Goal: Task Accomplishment & Management: Manage account settings

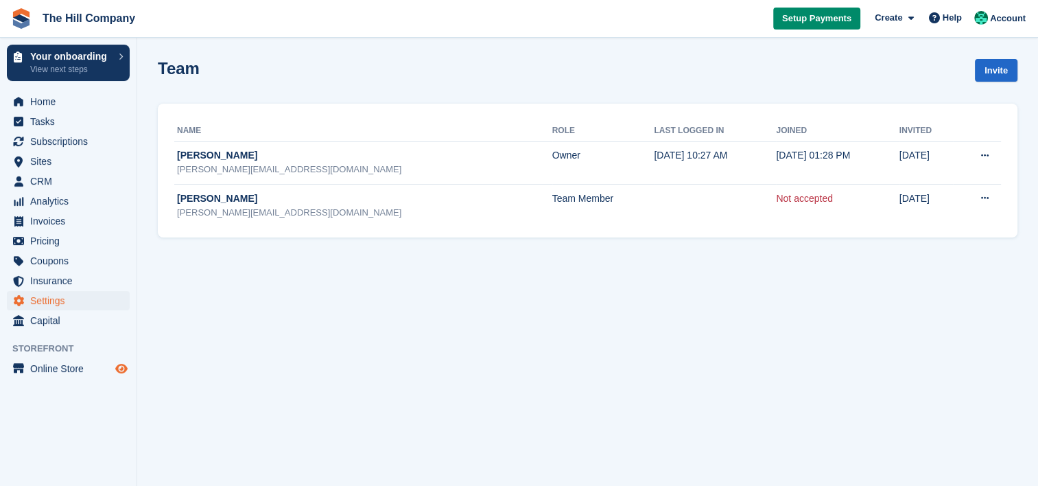
click at [120, 368] on icon "Preview store" at bounding box center [121, 368] width 12 height 11
click at [69, 371] on span "Online Store" at bounding box center [71, 368] width 82 height 19
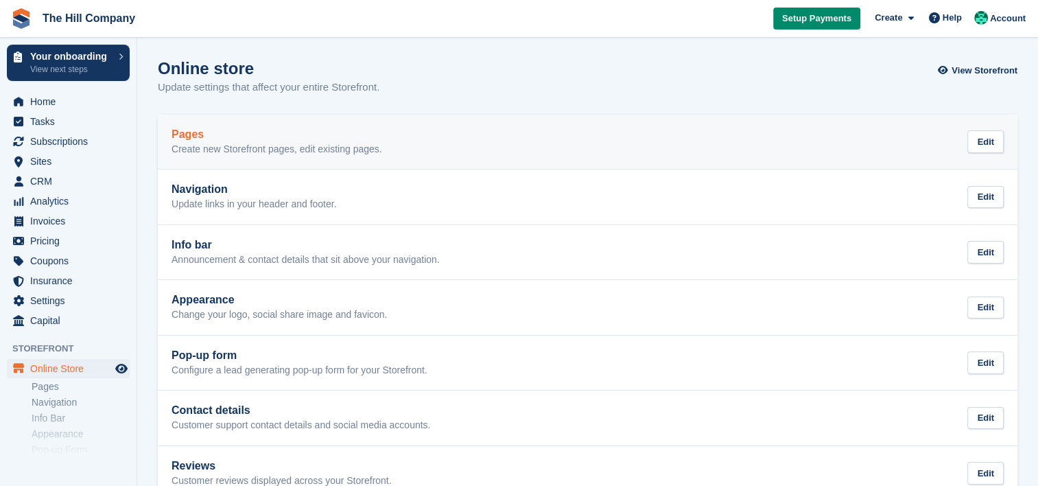
click at [231, 139] on h2 "Pages" at bounding box center [277, 134] width 211 height 12
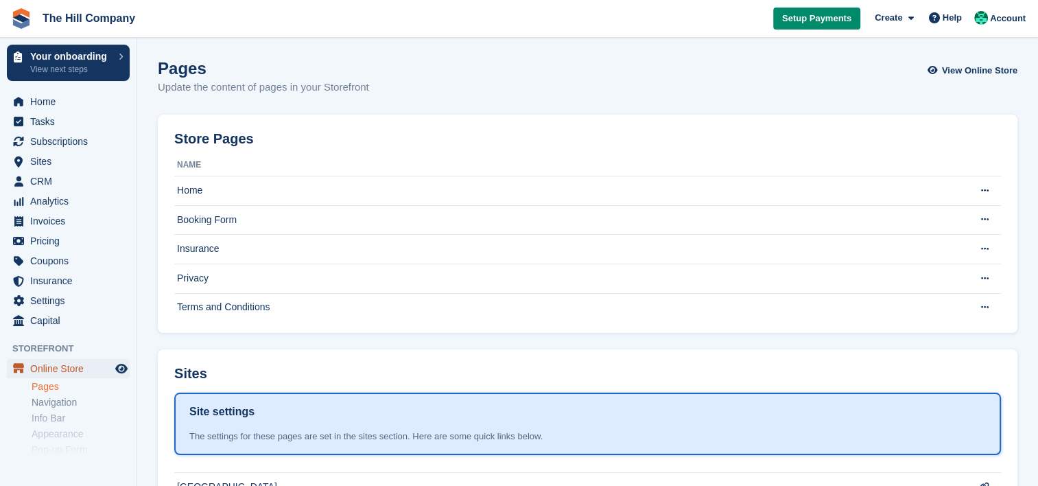
click at [58, 371] on span "Online Store" at bounding box center [71, 368] width 82 height 19
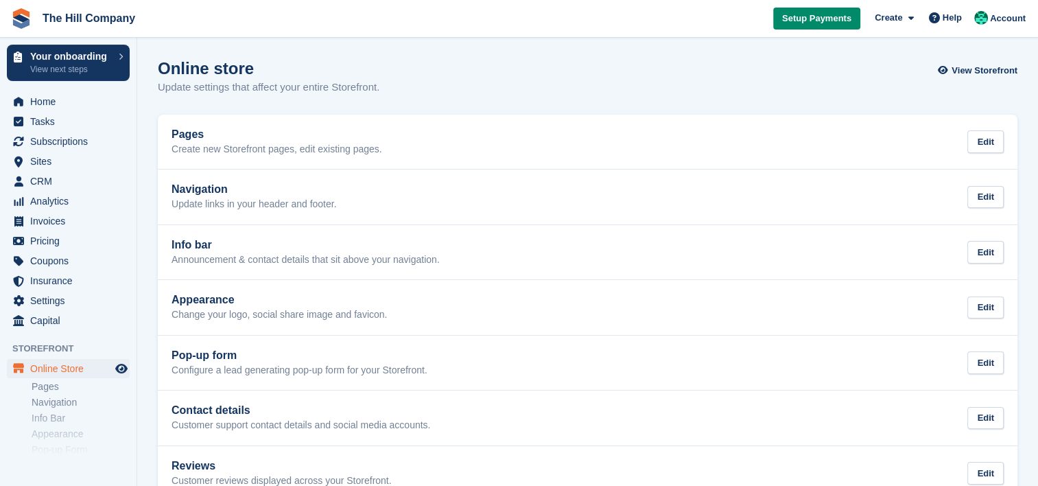
click at [420, 90] on div "Online store Update settings that affect your entire Storefront. View Storefront" at bounding box center [588, 85] width 860 height 53
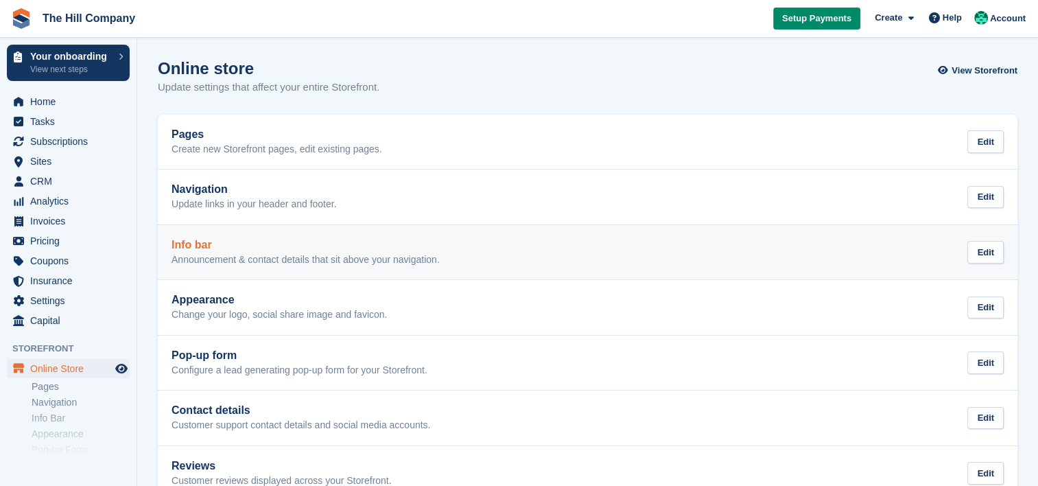
click at [403, 257] on p "Announcement & contact details that sit above your navigation." at bounding box center [306, 260] width 268 height 12
